Goal: Transaction & Acquisition: Obtain resource

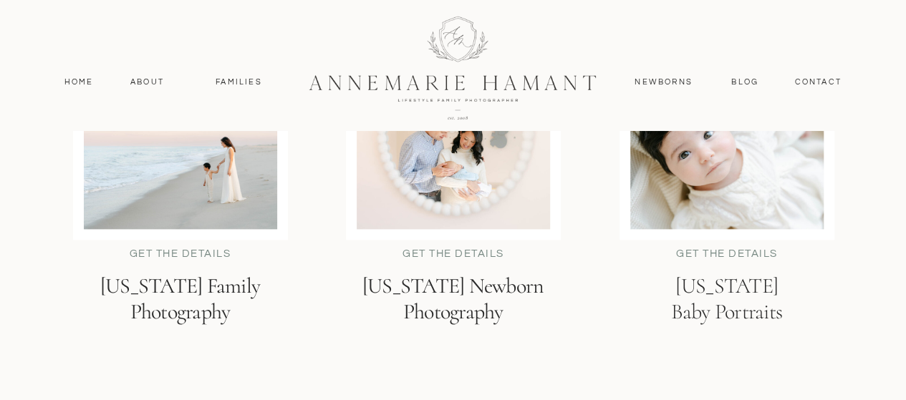
scroll to position [3581, 0]
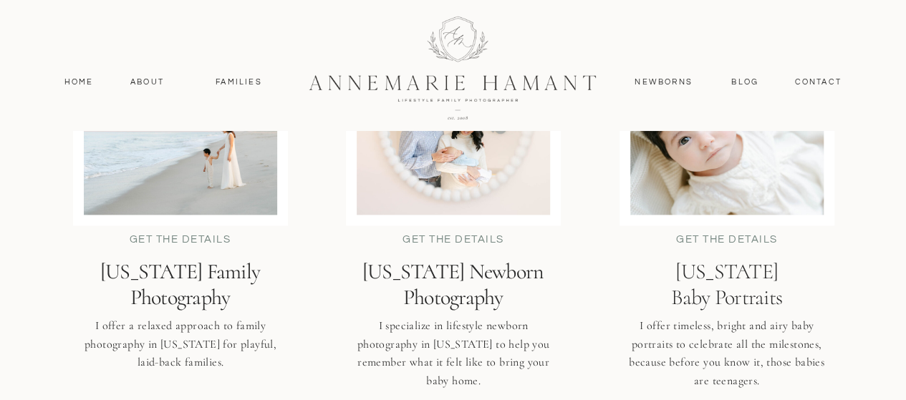
click at [186, 273] on h2 "Delaware Family Photography" at bounding box center [180, 284] width 245 height 51
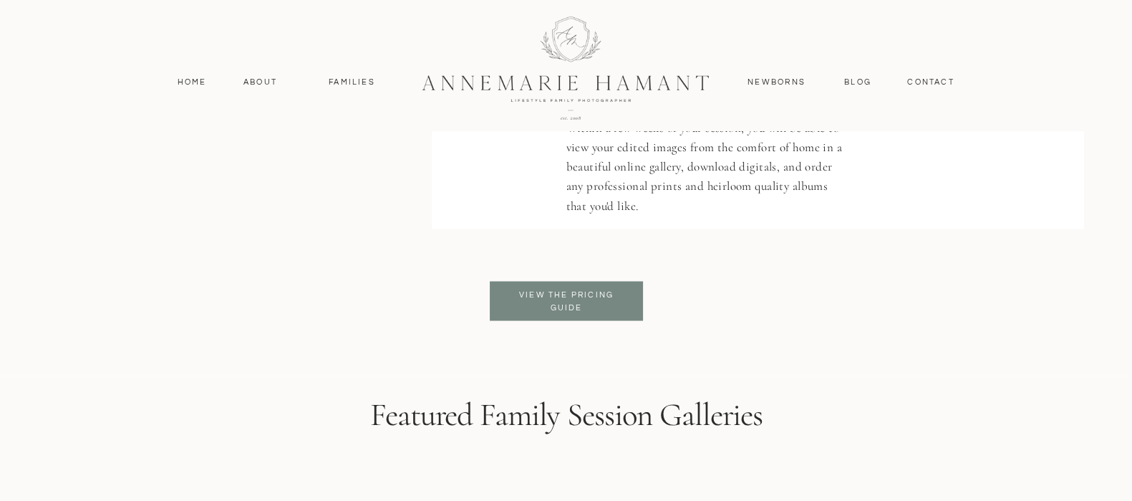
scroll to position [3437, 0]
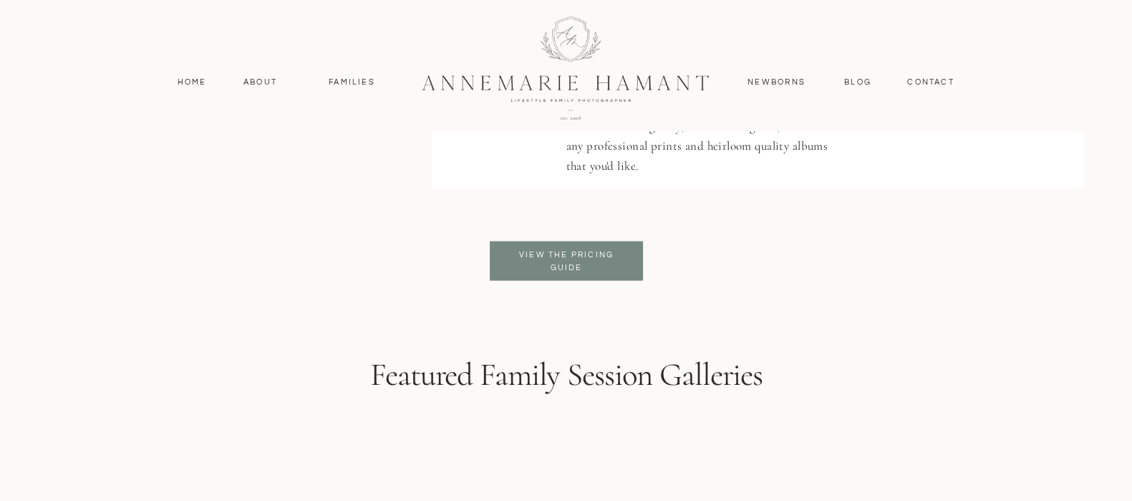
click at [571, 253] on p "View the pricing guide" at bounding box center [566, 261] width 117 height 26
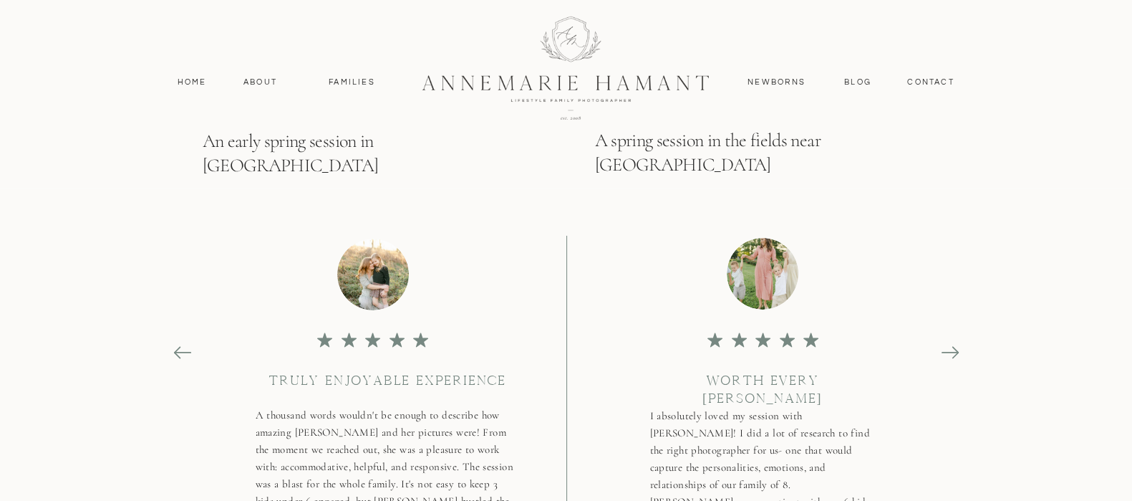
scroll to position [6087, 0]
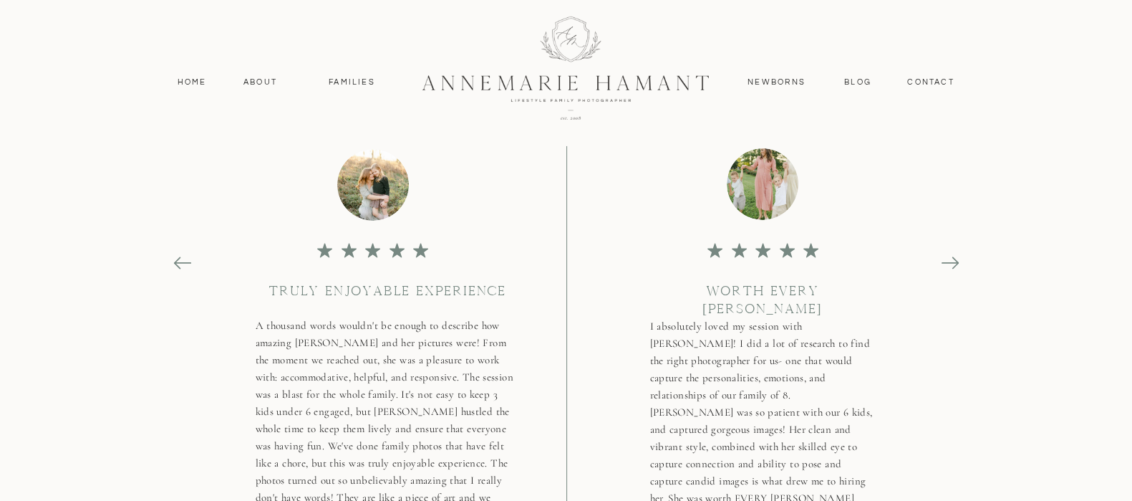
click at [952, 259] on icon at bounding box center [950, 263] width 20 height 20
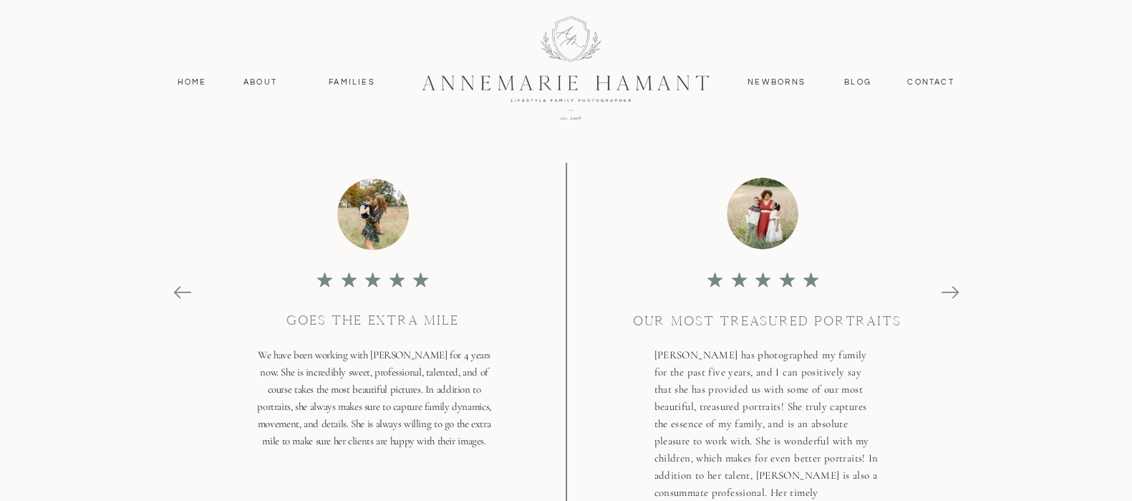
scroll to position [6055, 0]
click at [946, 293] on icon at bounding box center [950, 295] width 20 height 20
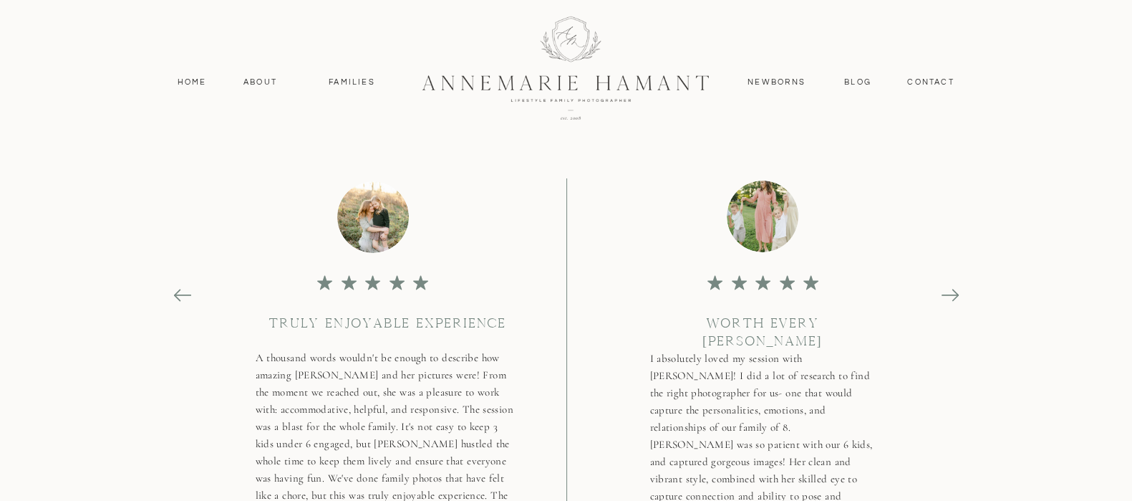
click at [940, 292] on icon at bounding box center [950, 295] width 20 height 20
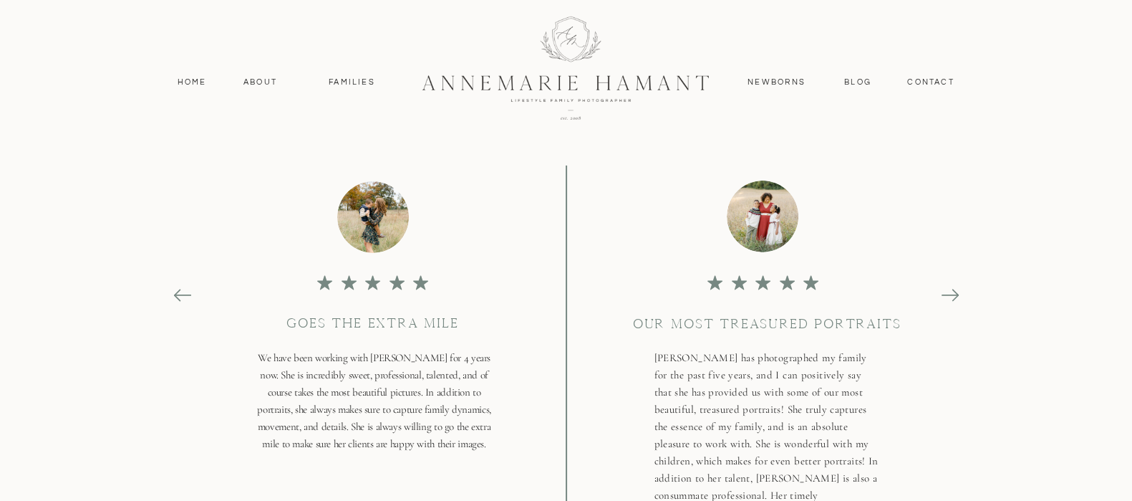
click at [947, 295] on icon at bounding box center [949, 294] width 17 height 1
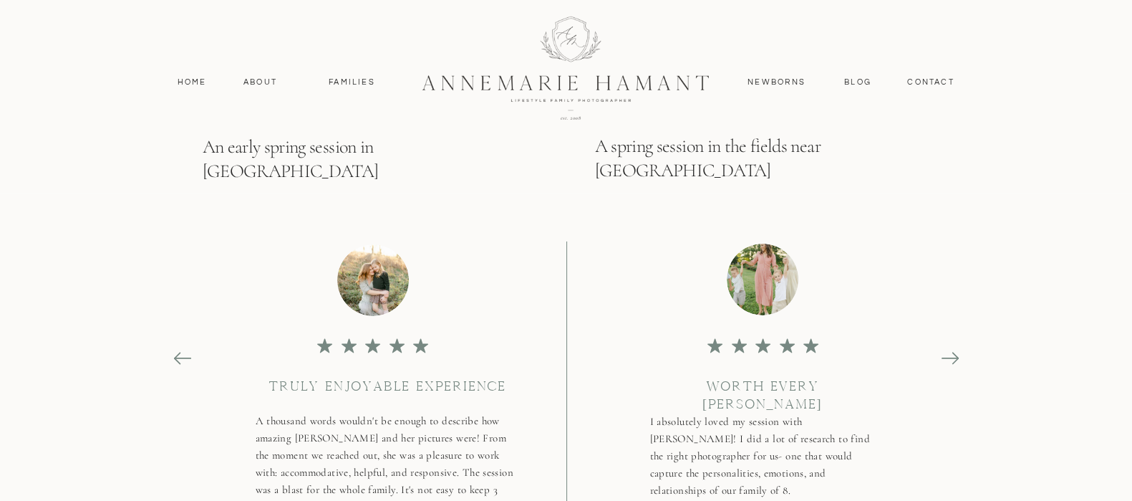
scroll to position [5965, 0]
